Goal: Check status

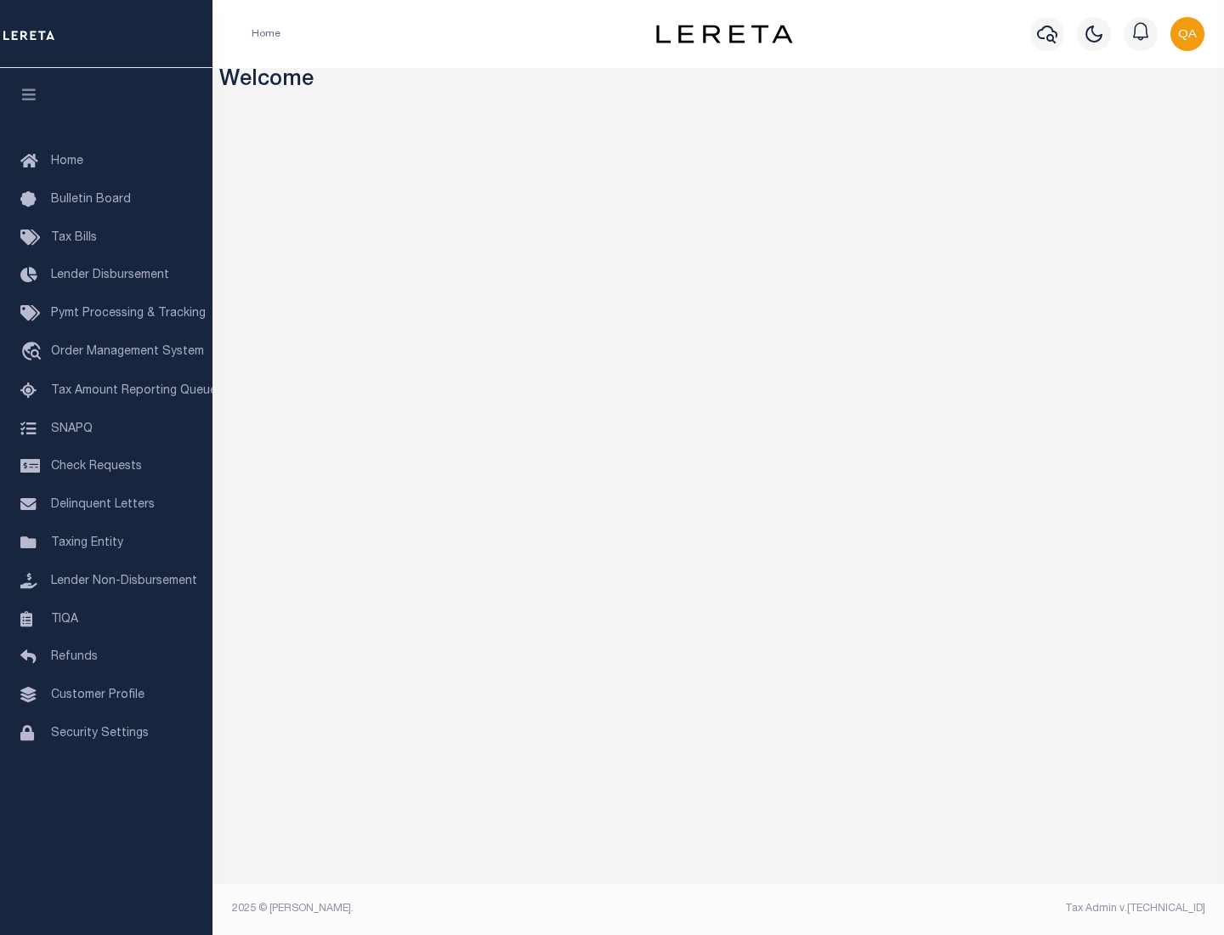
click at [106, 467] on span "Check Requests" at bounding box center [96, 467] width 91 height 12
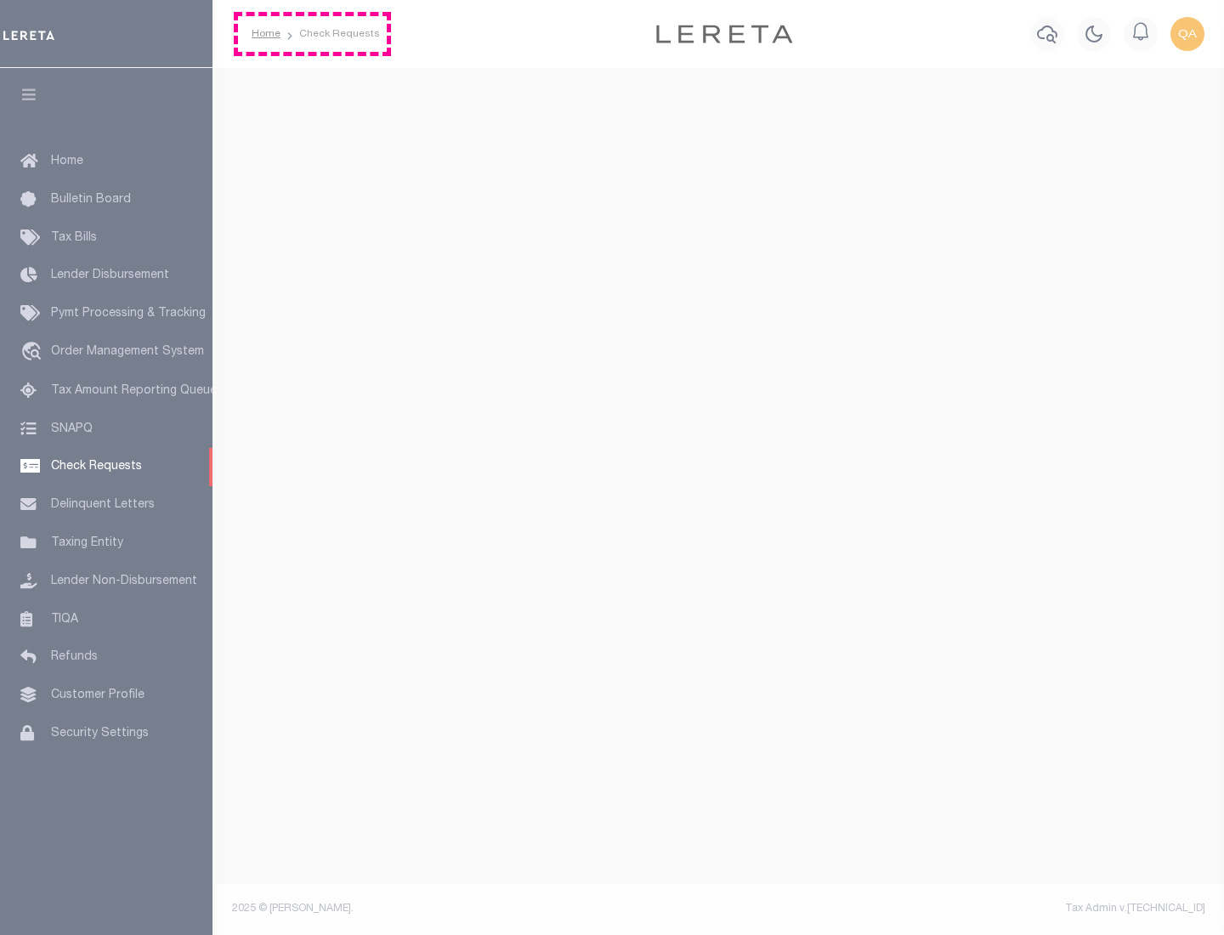
select select "50"
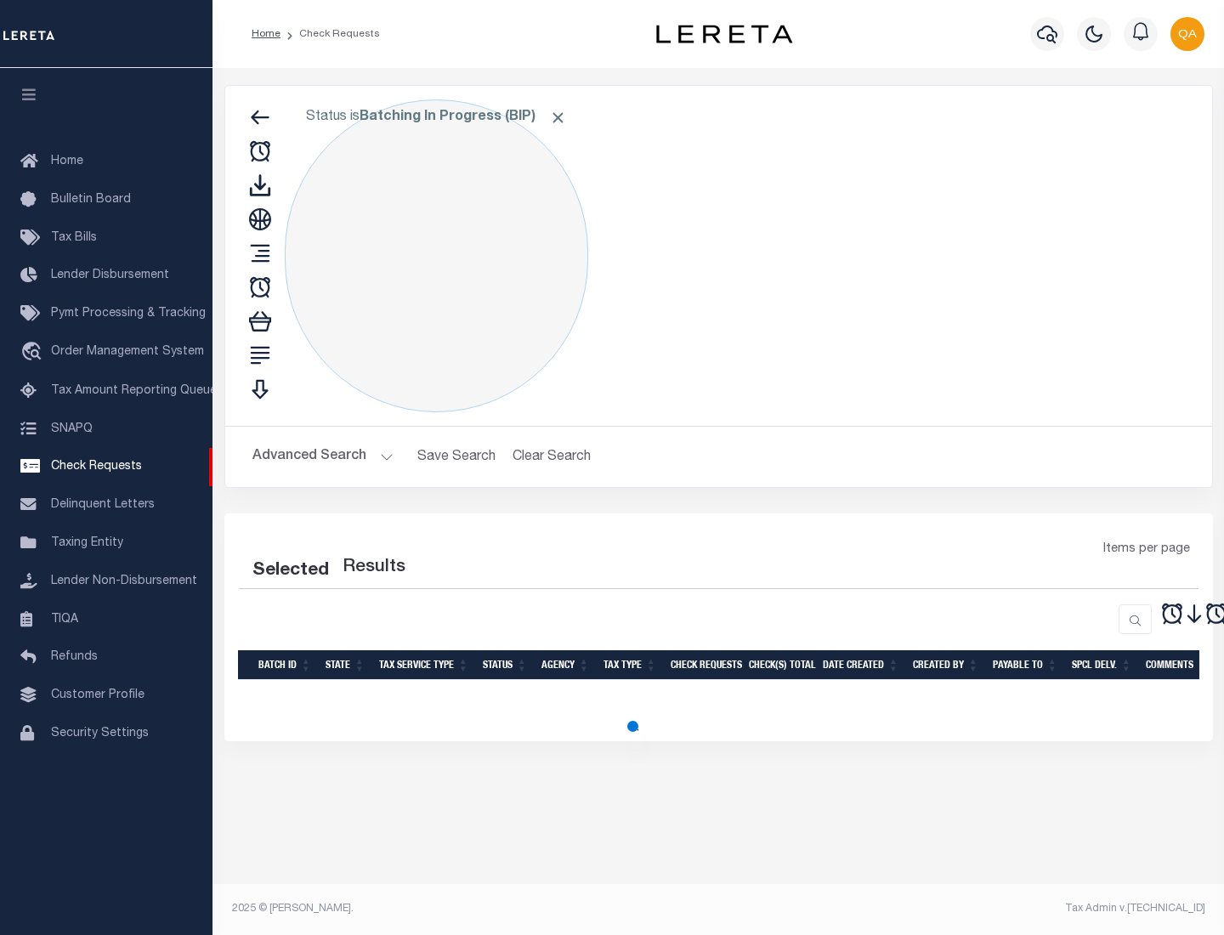
select select "50"
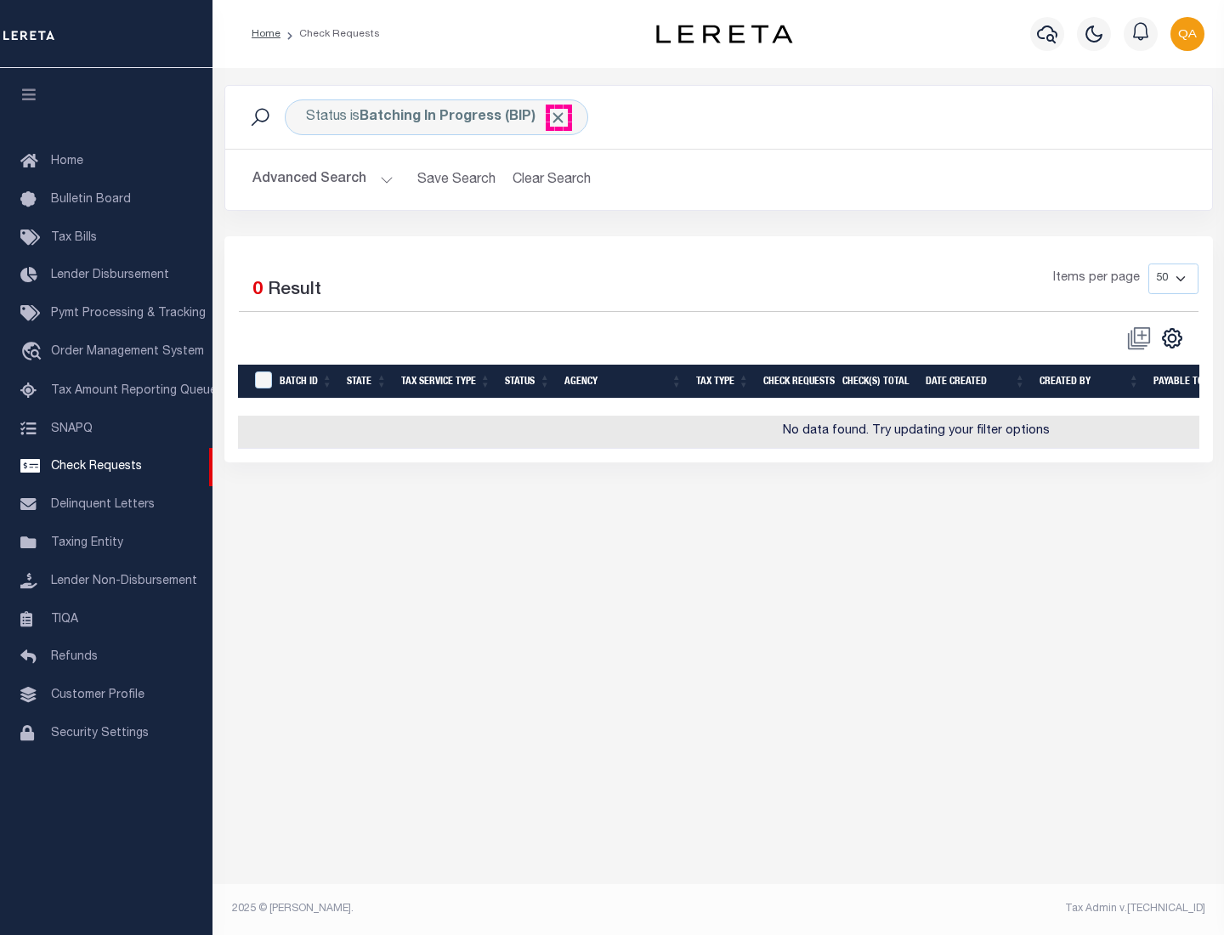
click at [558, 117] on span "Click to Remove" at bounding box center [558, 118] width 18 height 18
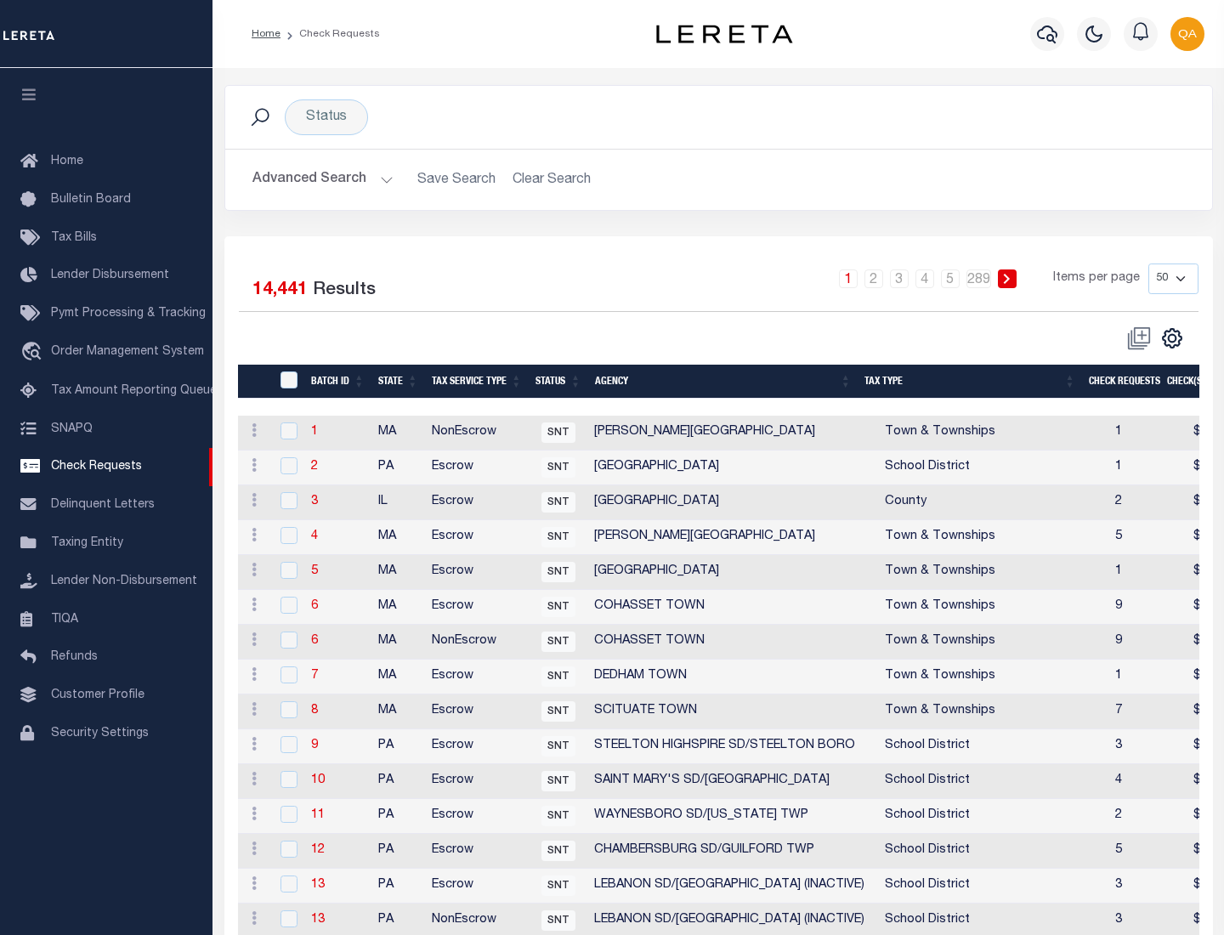
scroll to position [819, 0]
